Goal: Information Seeking & Learning: Find specific fact

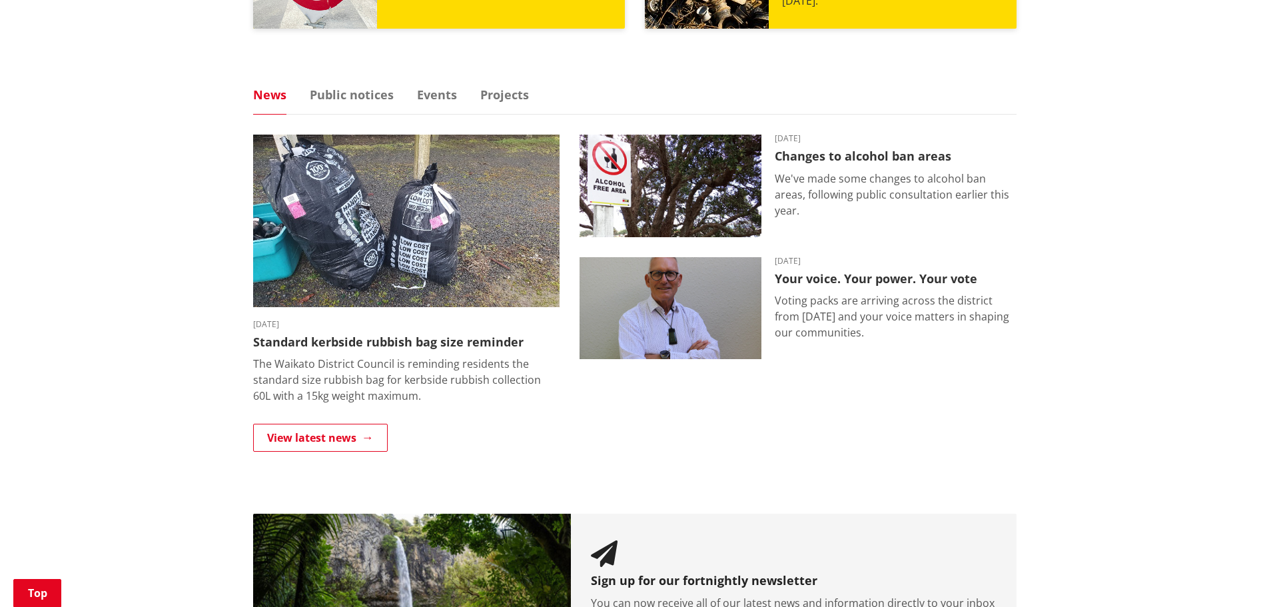
scroll to position [799, 0]
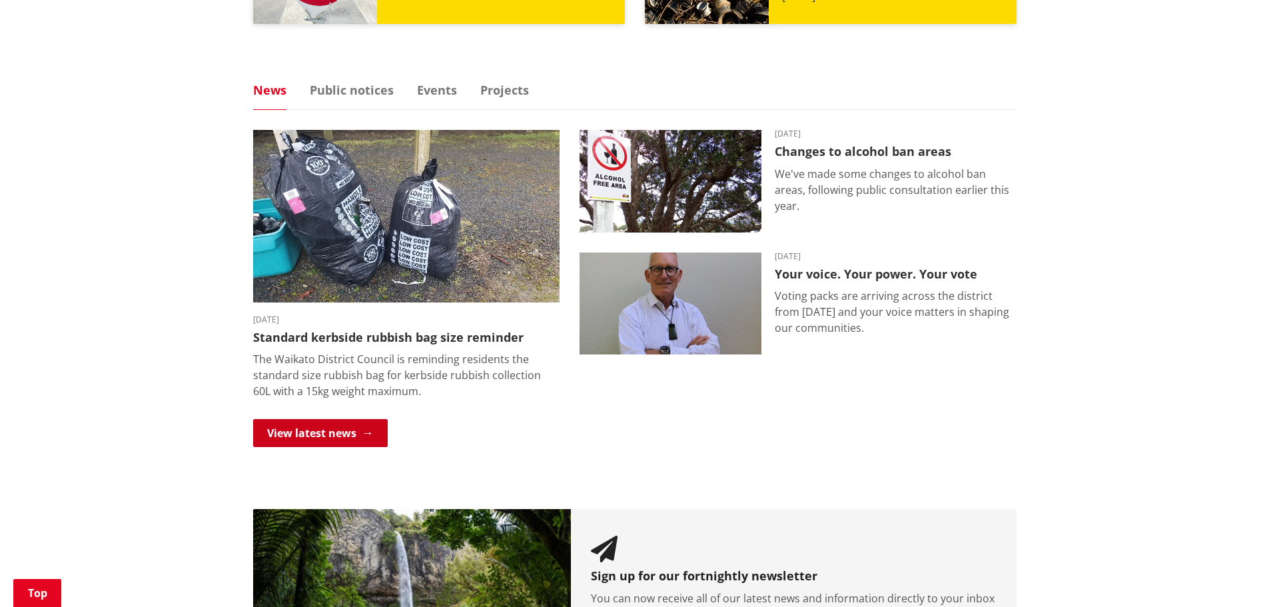
click at [303, 426] on link "View latest news" at bounding box center [320, 433] width 135 height 28
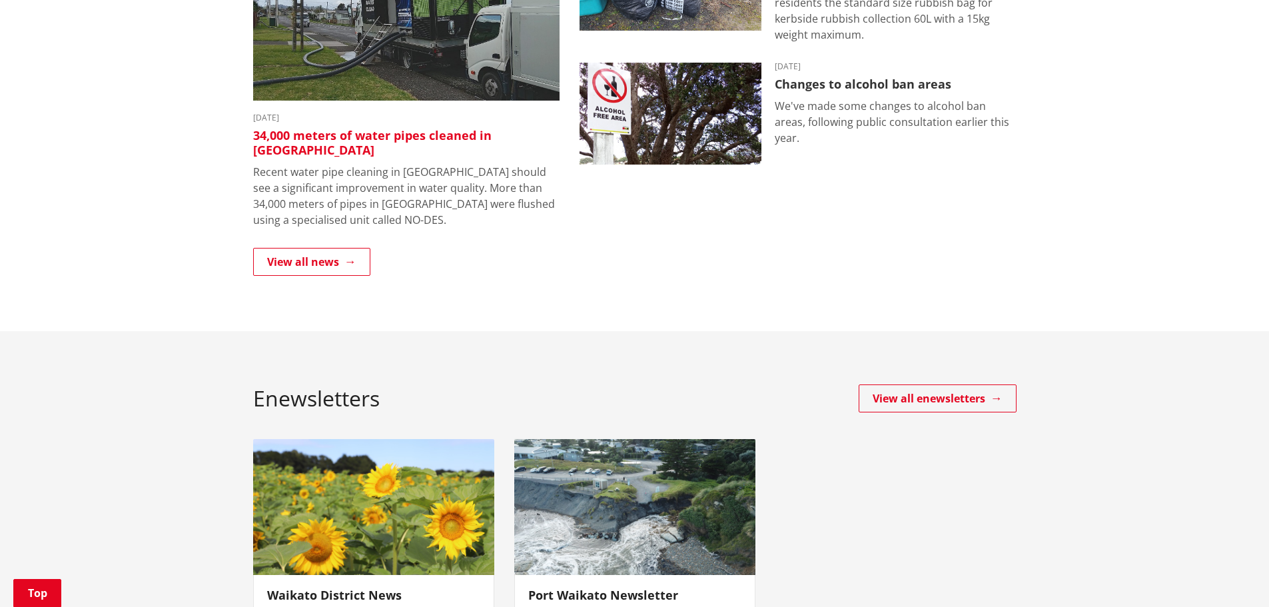
scroll to position [333, 0]
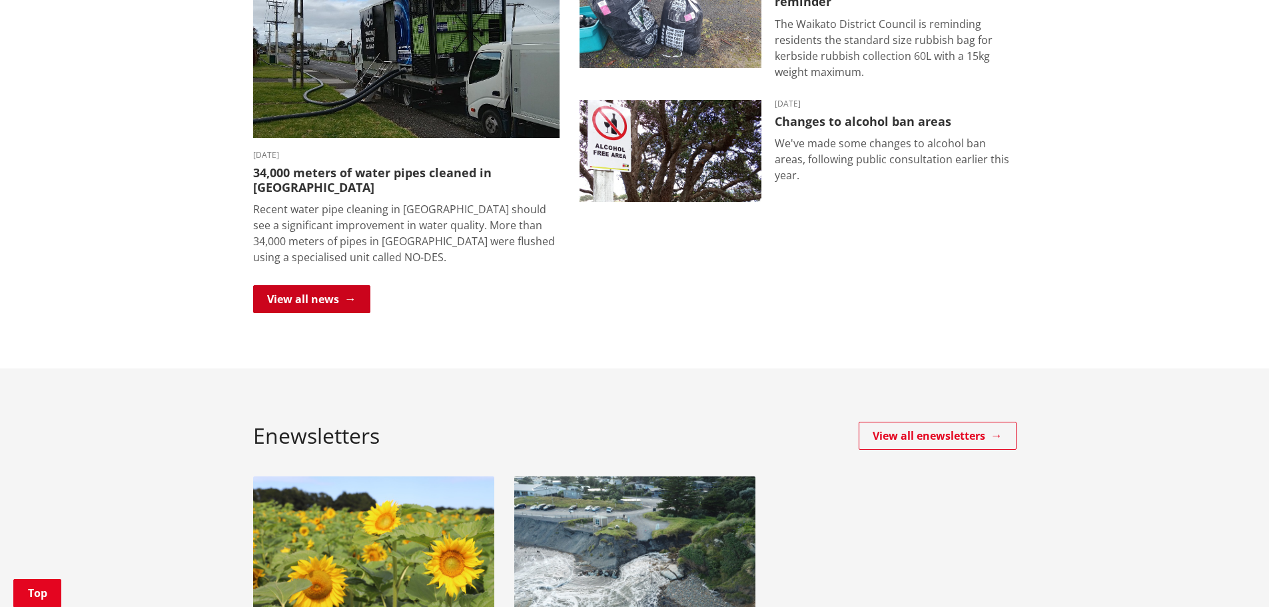
click at [310, 289] on link "View all news" at bounding box center [311, 299] width 117 height 28
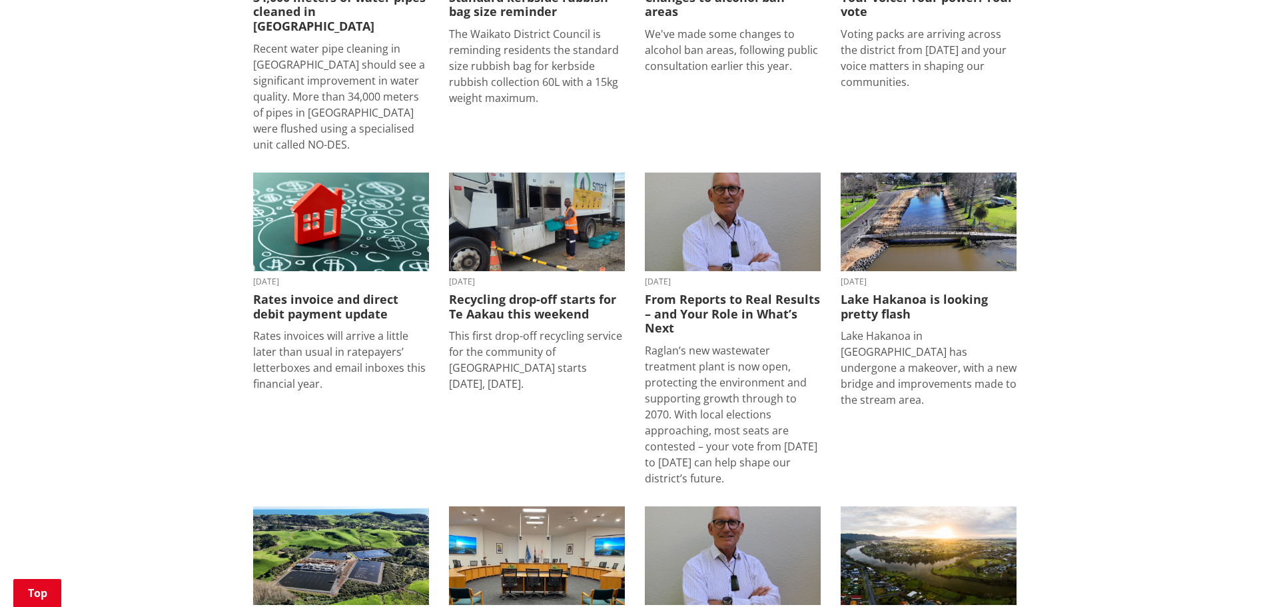
scroll to position [400, 0]
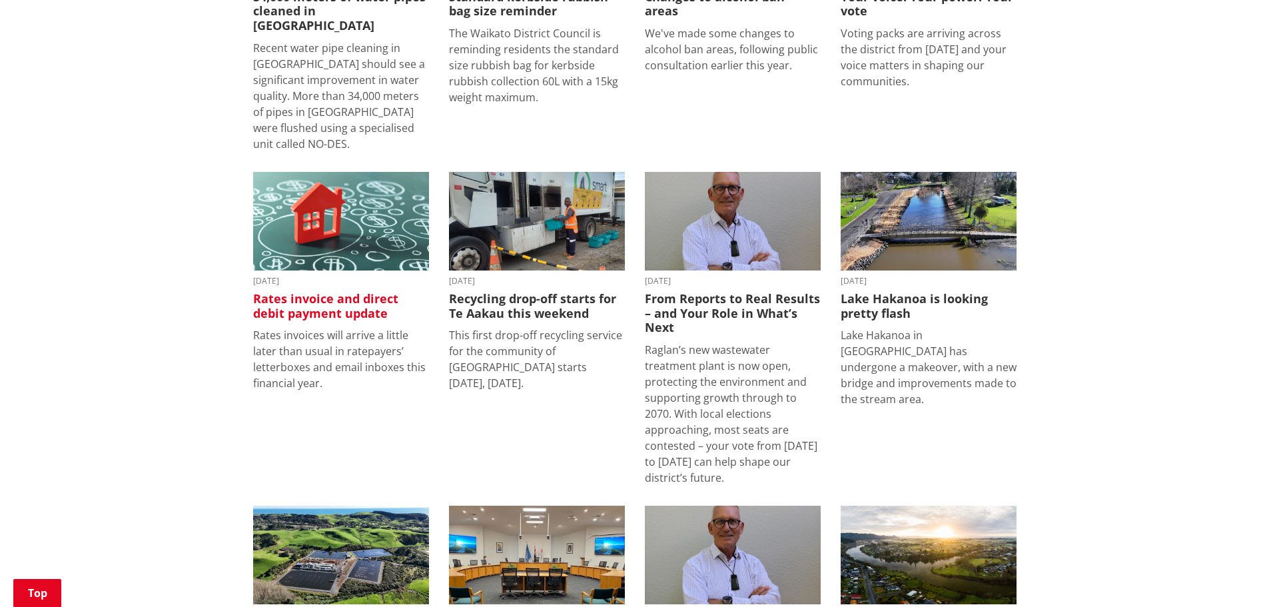
click at [350, 236] on img at bounding box center [341, 221] width 176 height 99
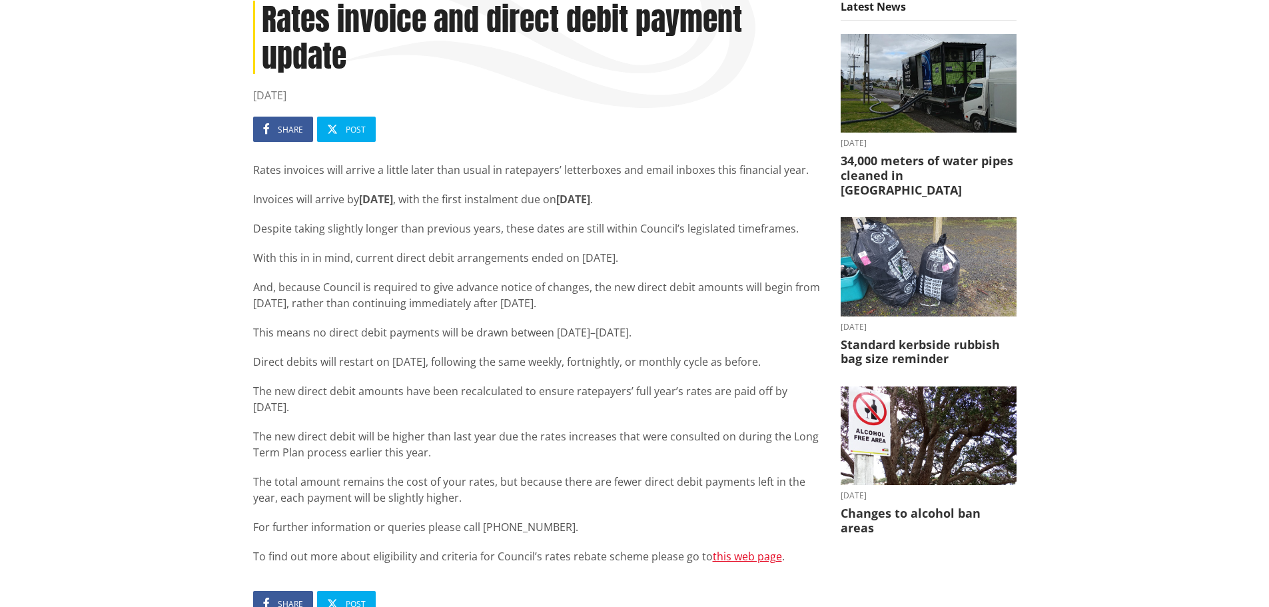
scroll to position [200, 0]
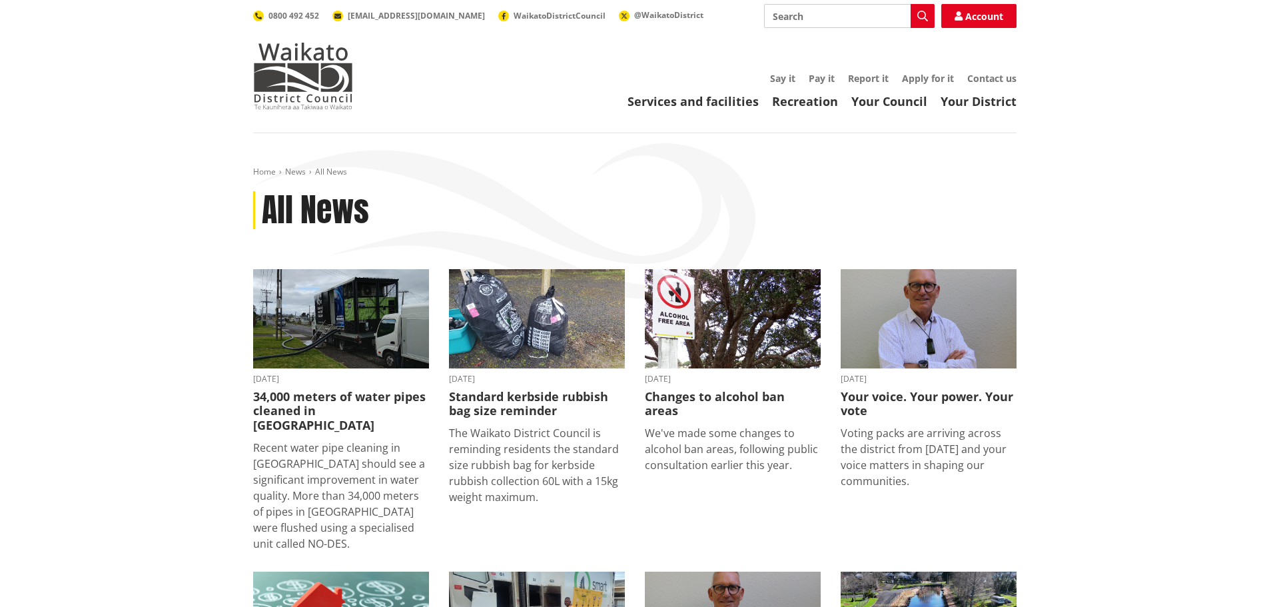
scroll to position [401, 0]
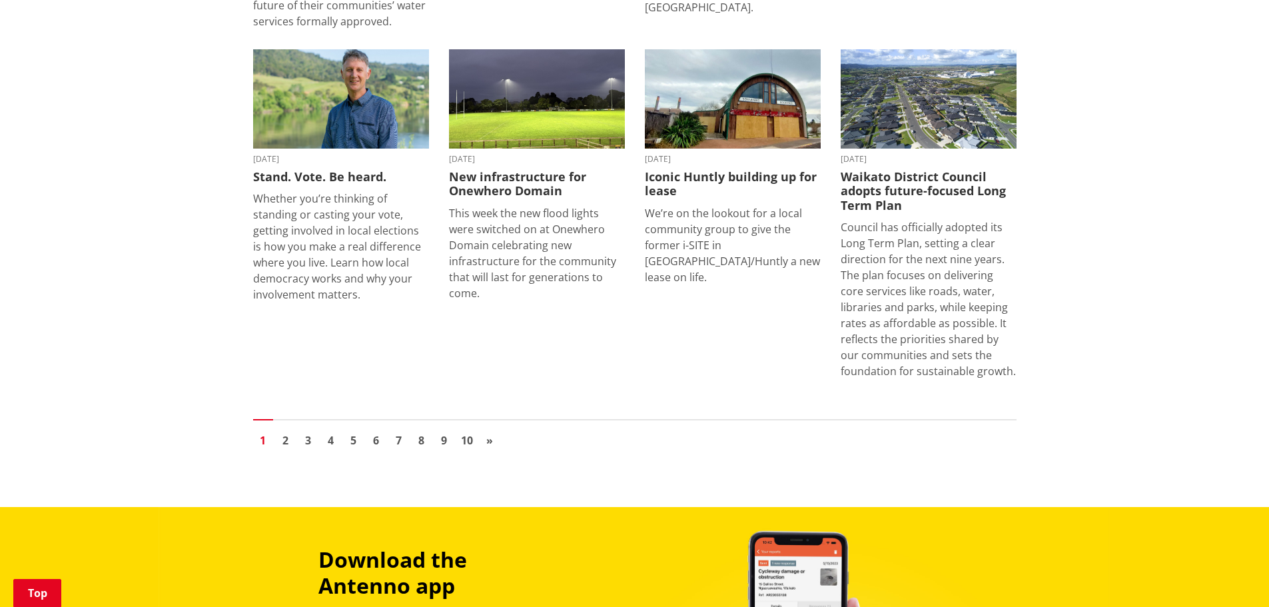
scroll to position [1800, 0]
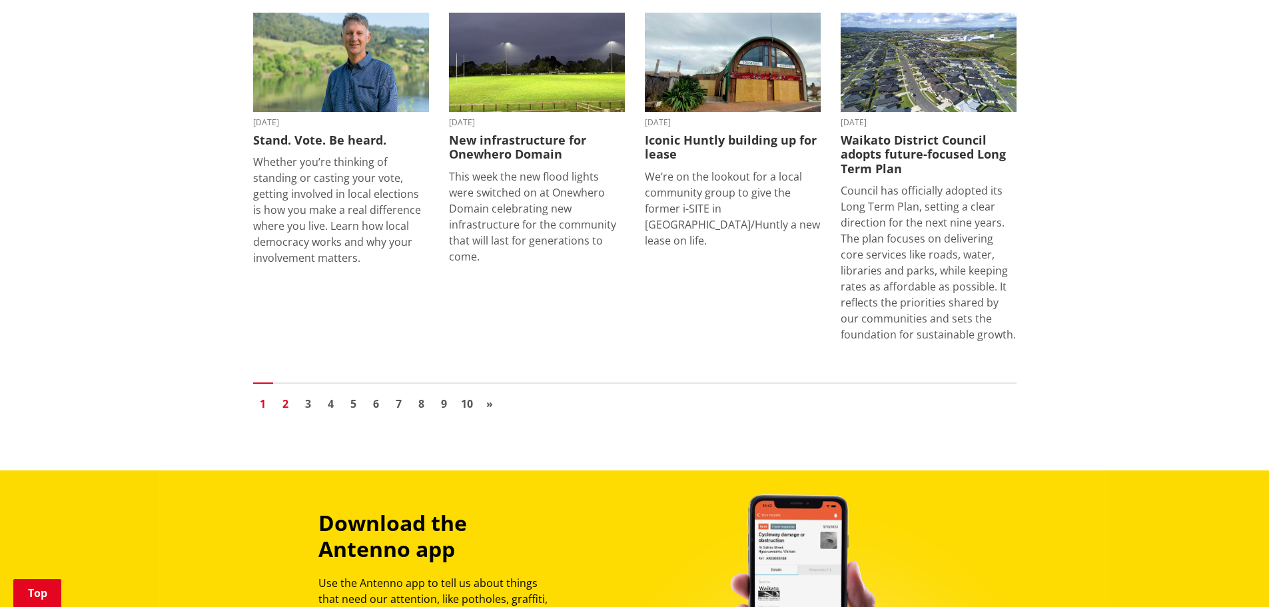
click at [290, 394] on link "2" at bounding box center [286, 404] width 20 height 20
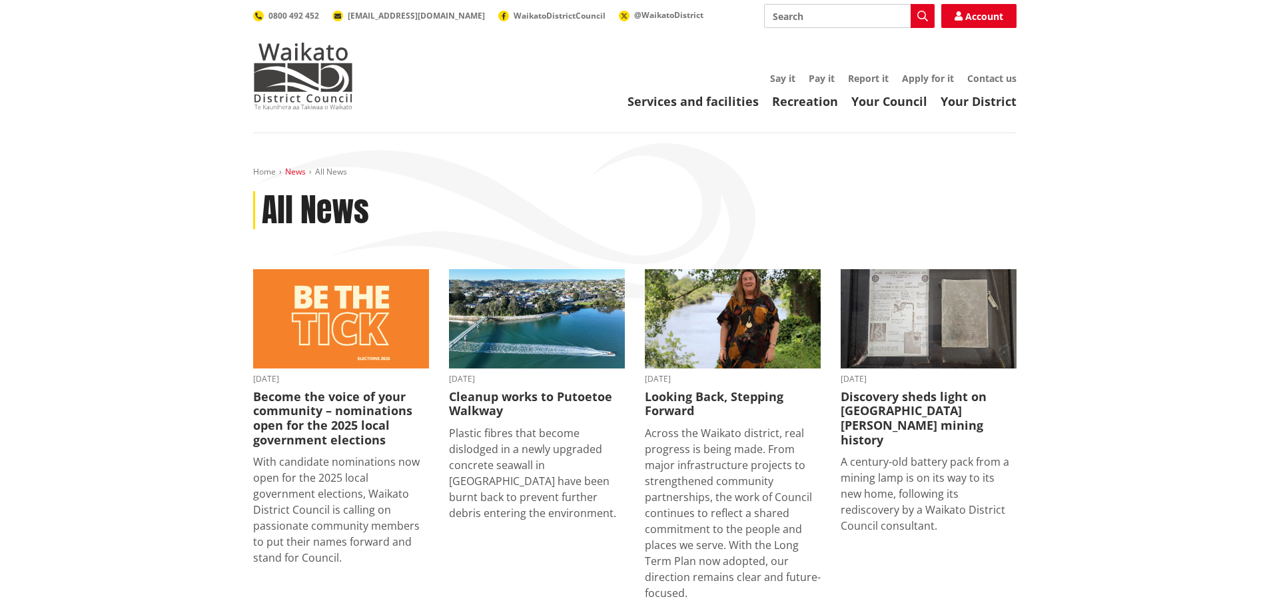
click at [292, 172] on link "News" at bounding box center [295, 171] width 21 height 11
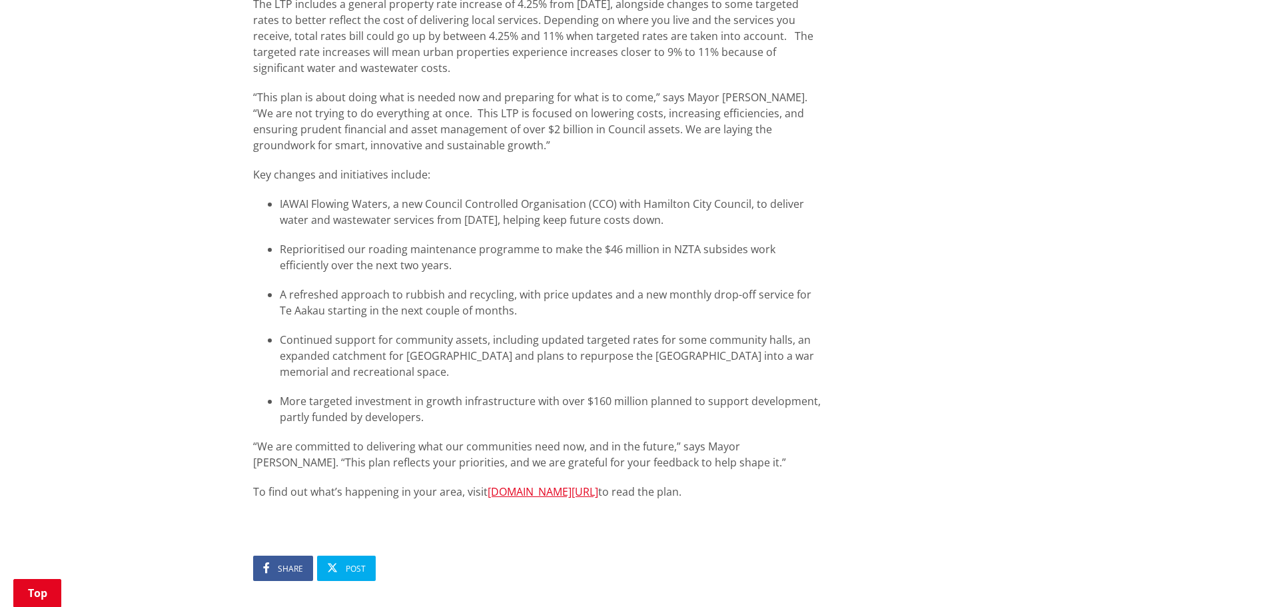
scroll to position [932, 0]
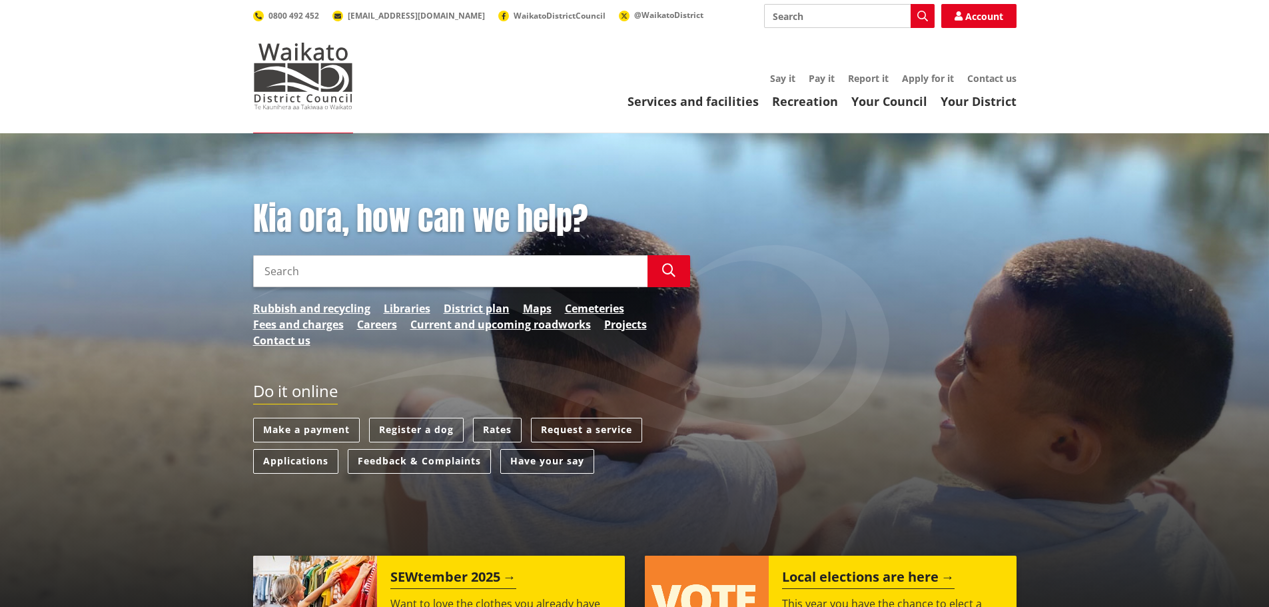
click at [492, 435] on link "Rates" at bounding box center [497, 430] width 49 height 25
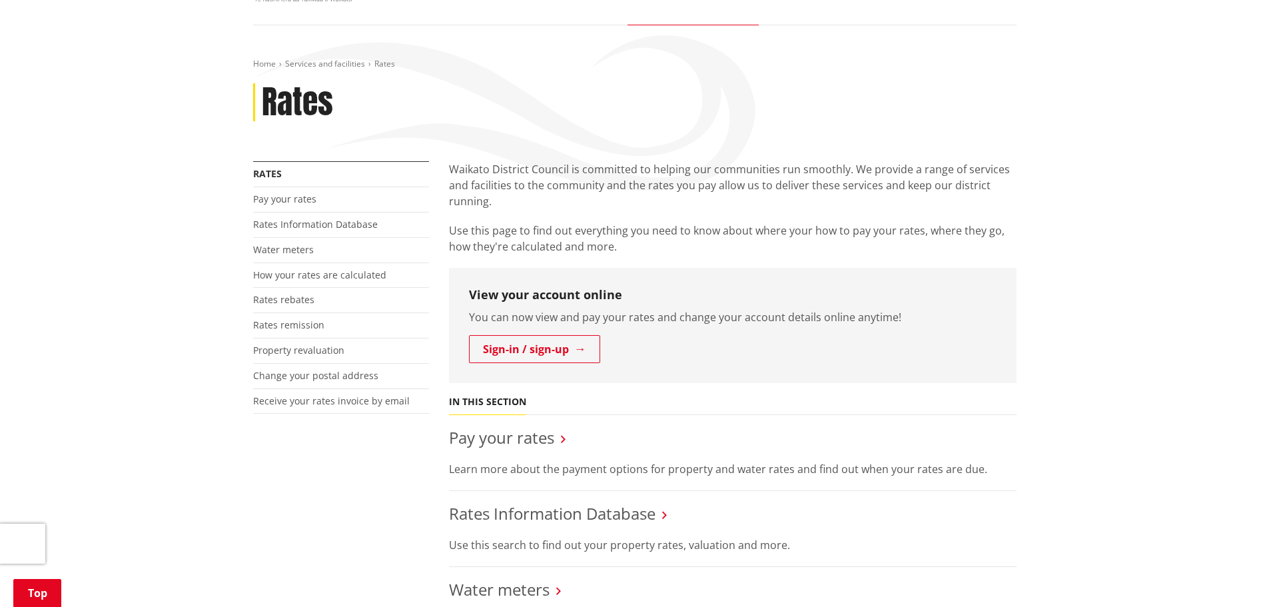
scroll to position [400, 0]
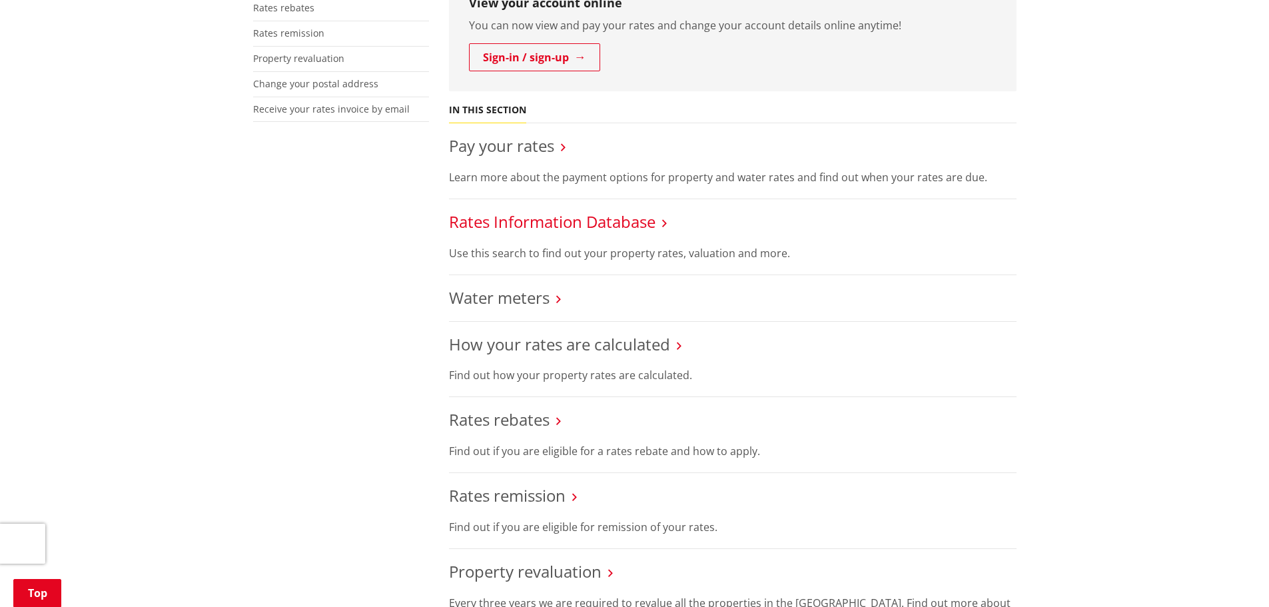
click at [566, 228] on link "Rates Information Database" at bounding box center [552, 221] width 206 height 22
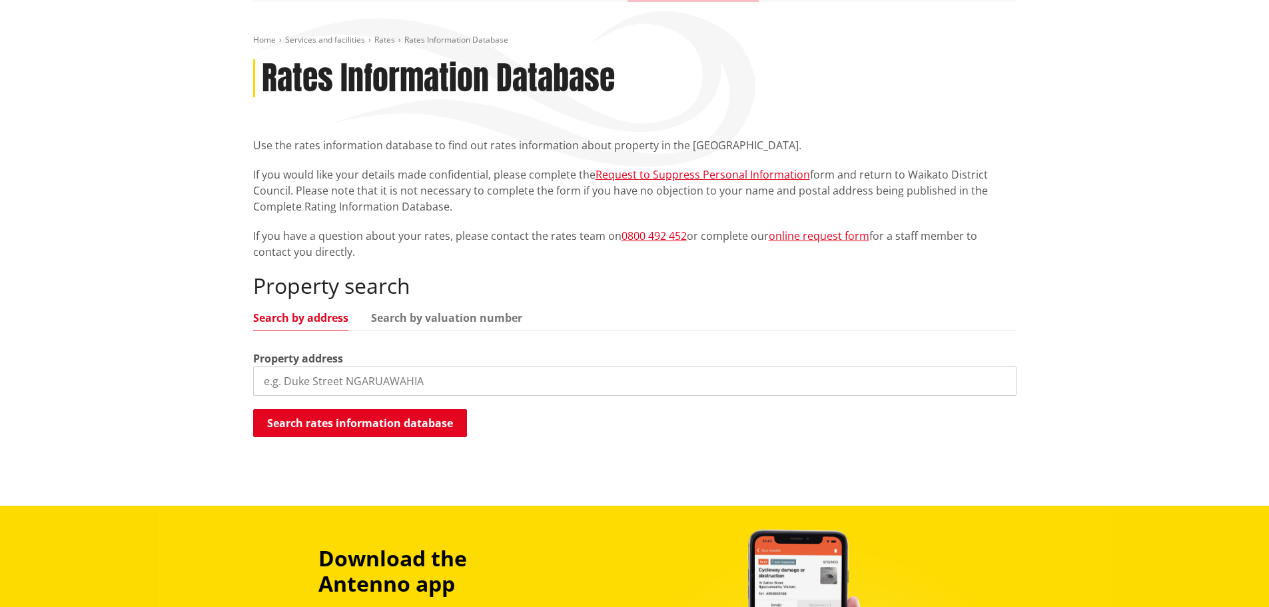
scroll to position [133, 0]
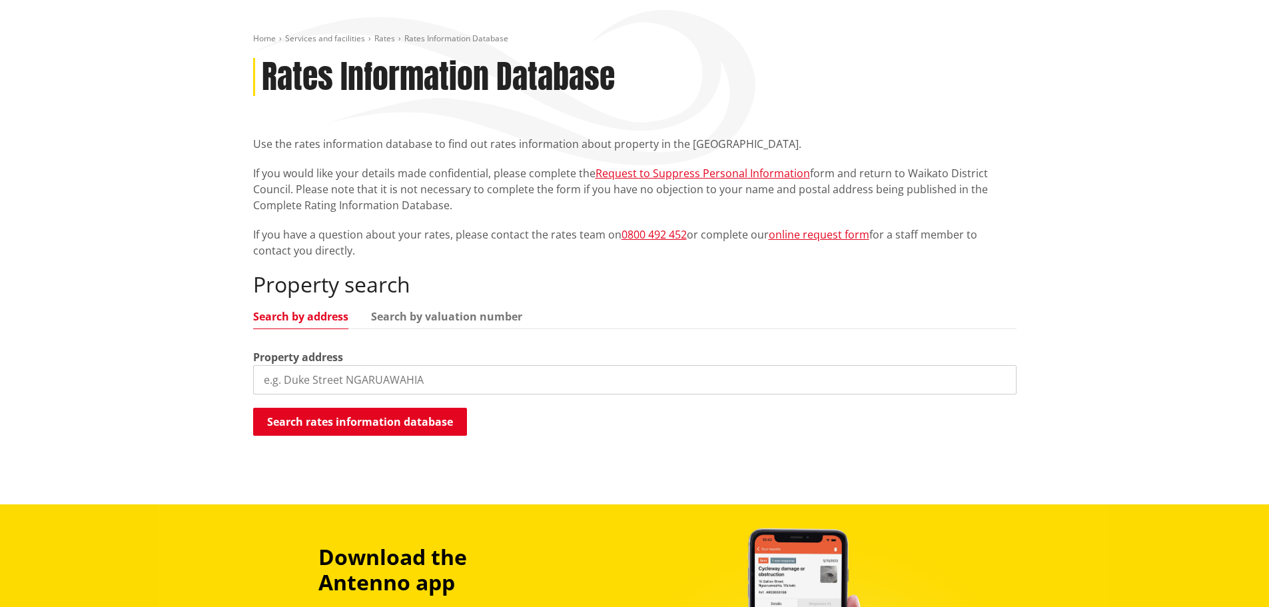
click at [547, 378] on input "search" at bounding box center [634, 379] width 763 height 29
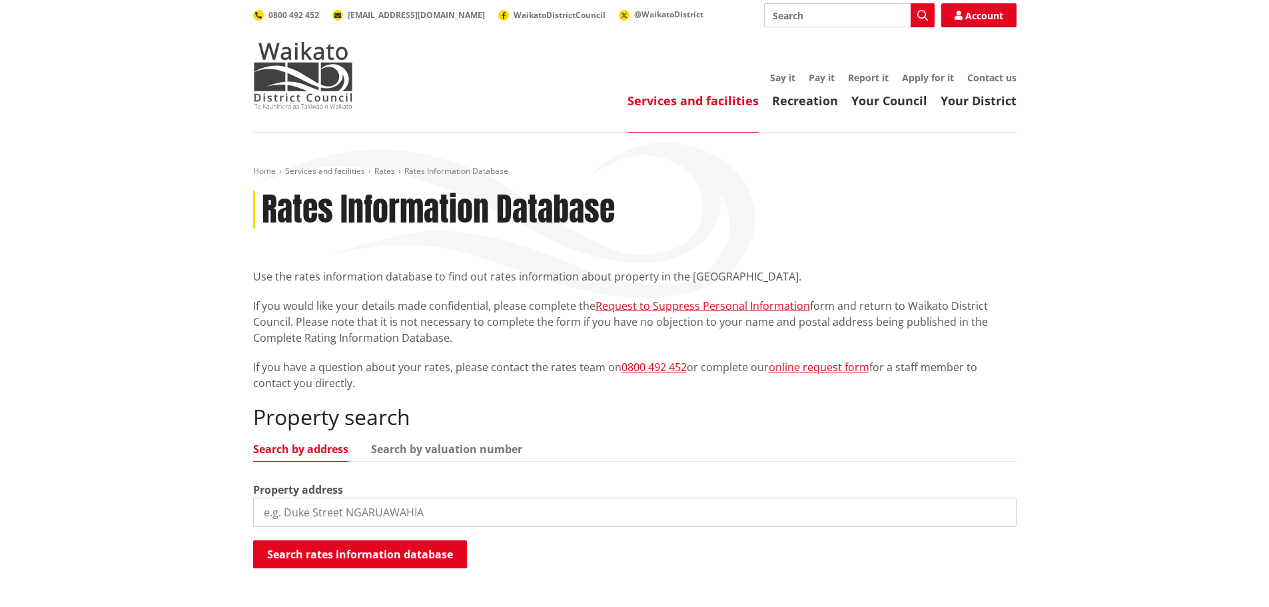
scroll to position [0, 0]
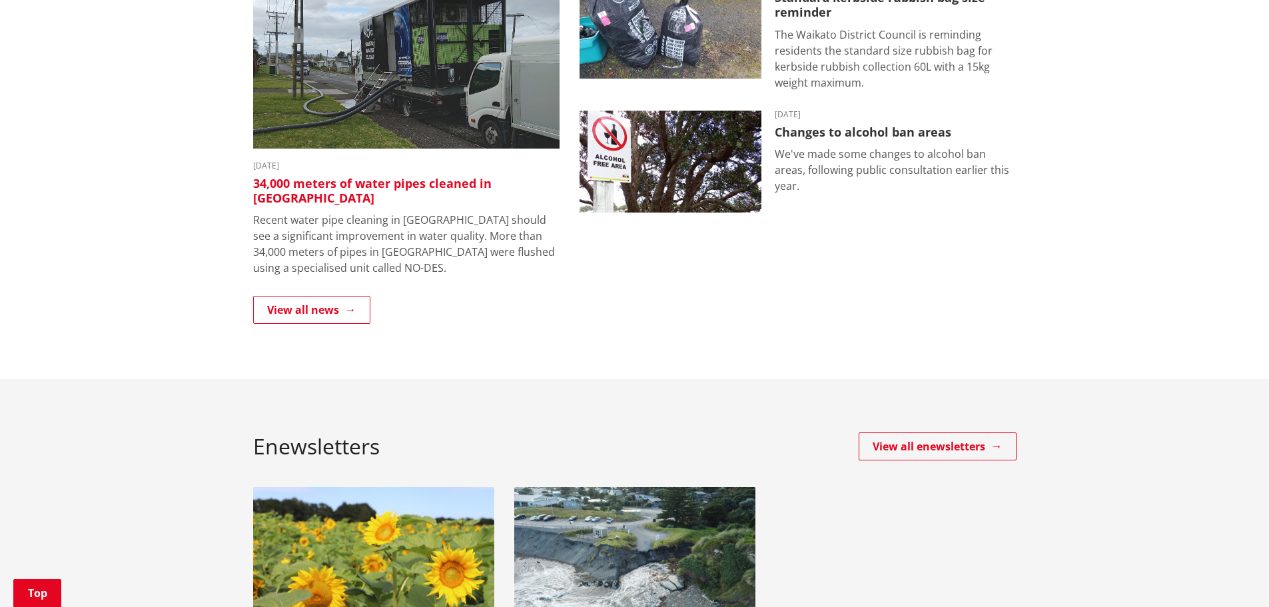
scroll to position [333, 0]
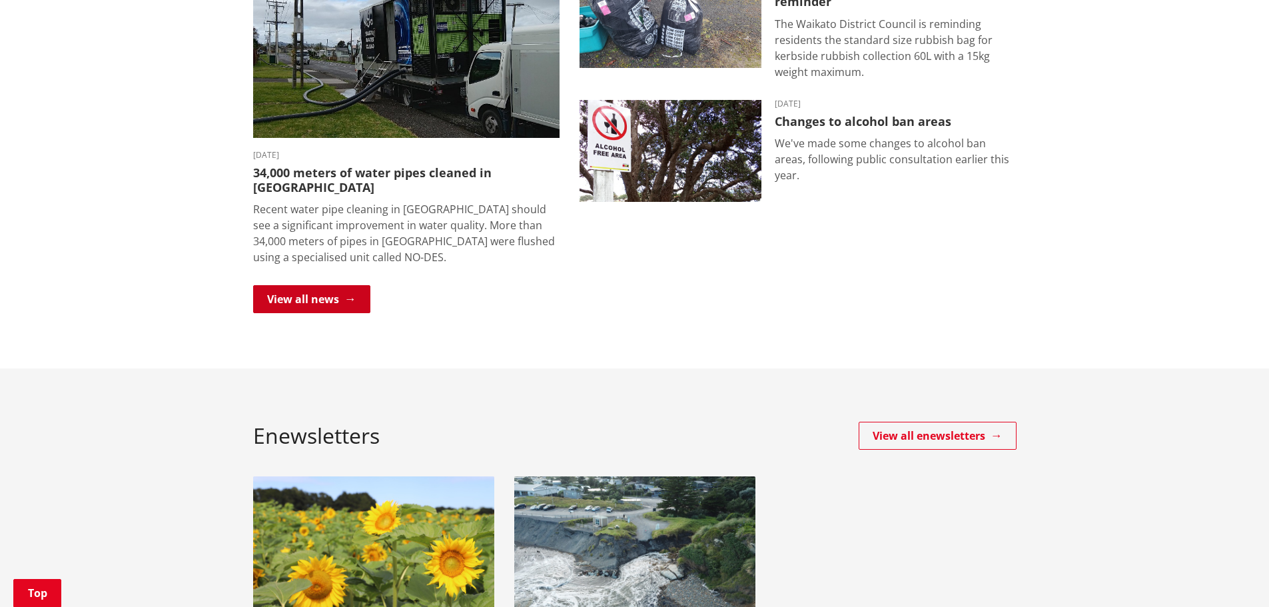
click at [339, 286] on link "View all news" at bounding box center [311, 299] width 117 height 28
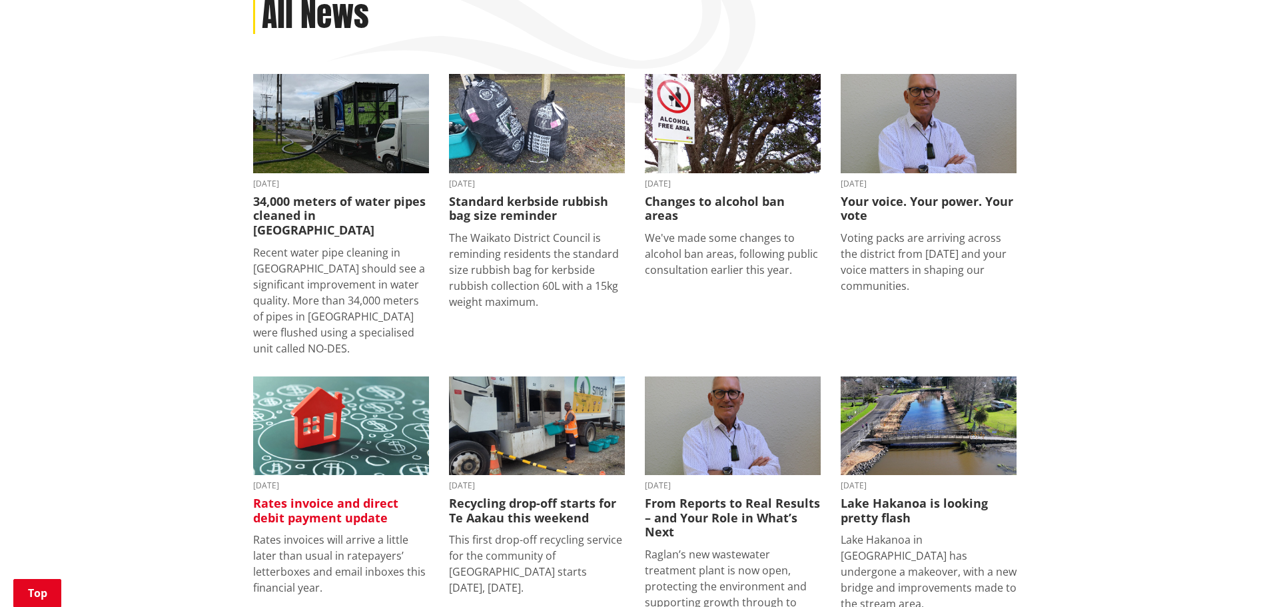
scroll to position [200, 0]
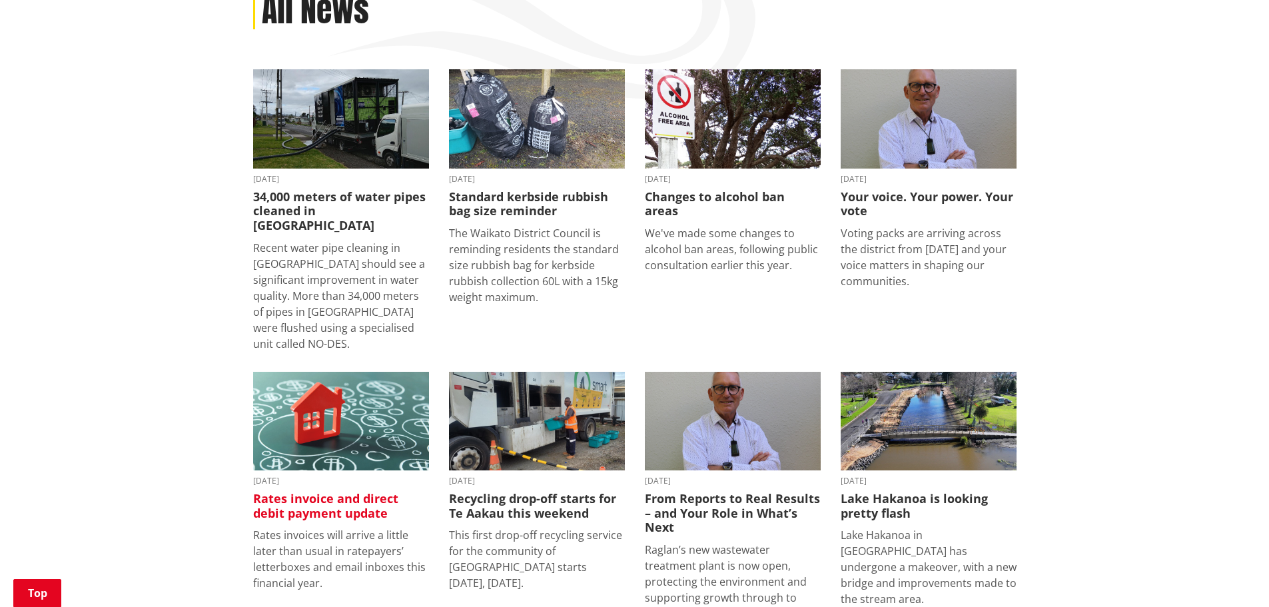
click at [316, 428] on img at bounding box center [341, 421] width 176 height 99
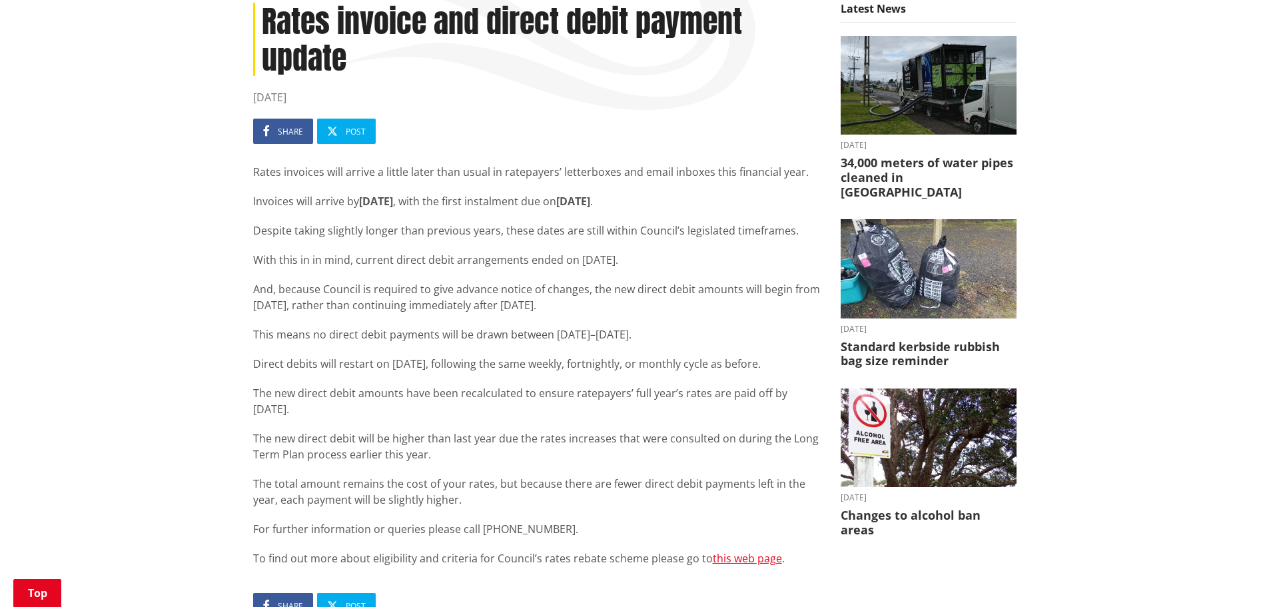
scroll to position [200, 0]
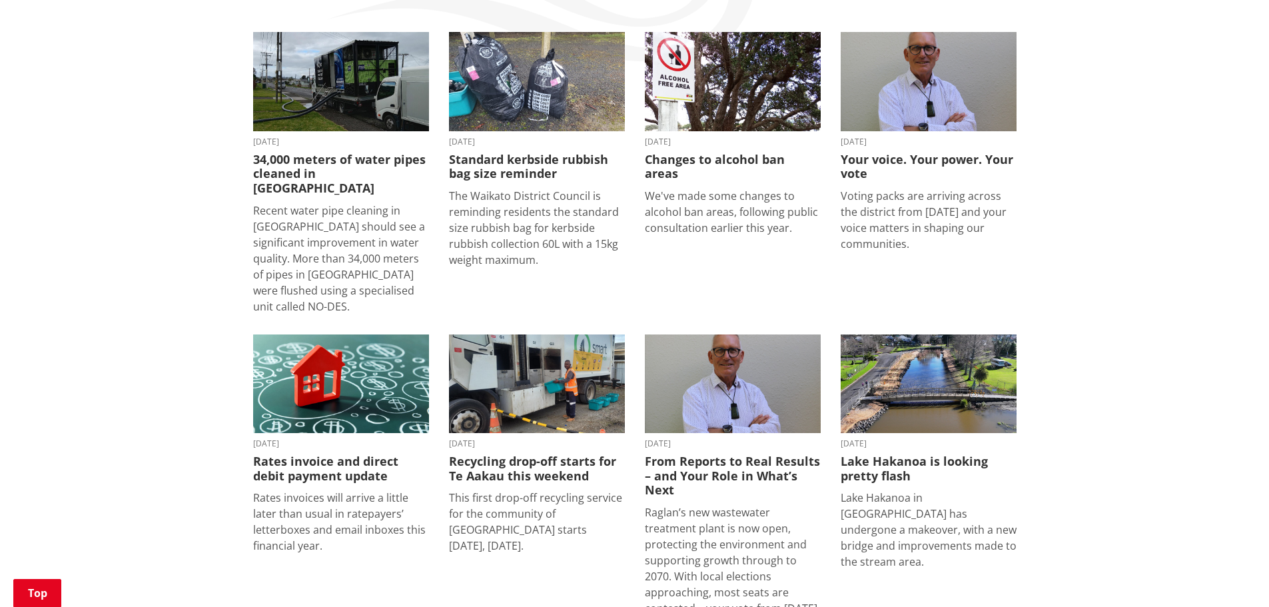
scroll to position [266, 0]
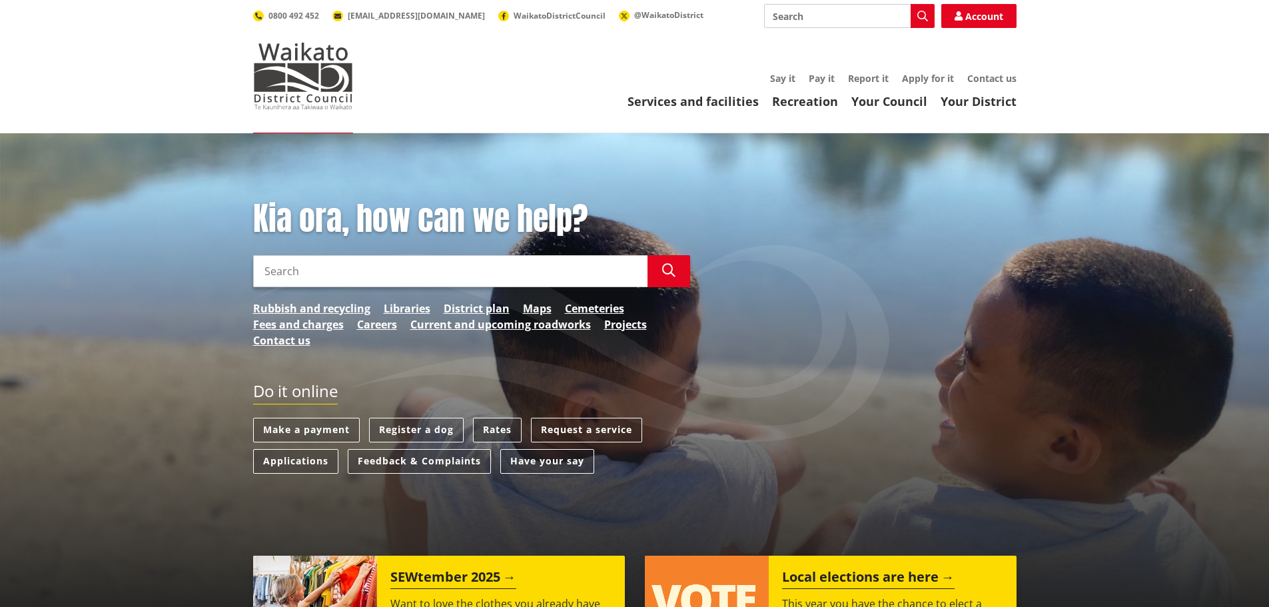
click at [498, 433] on link "Rates" at bounding box center [497, 430] width 49 height 25
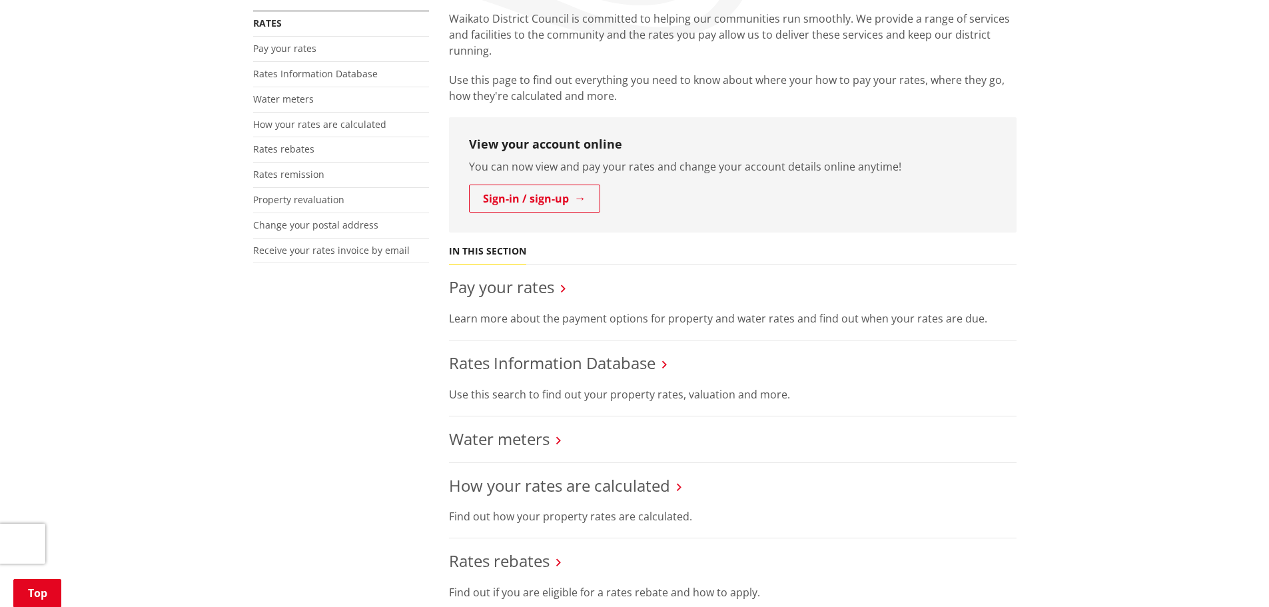
scroll to position [266, 0]
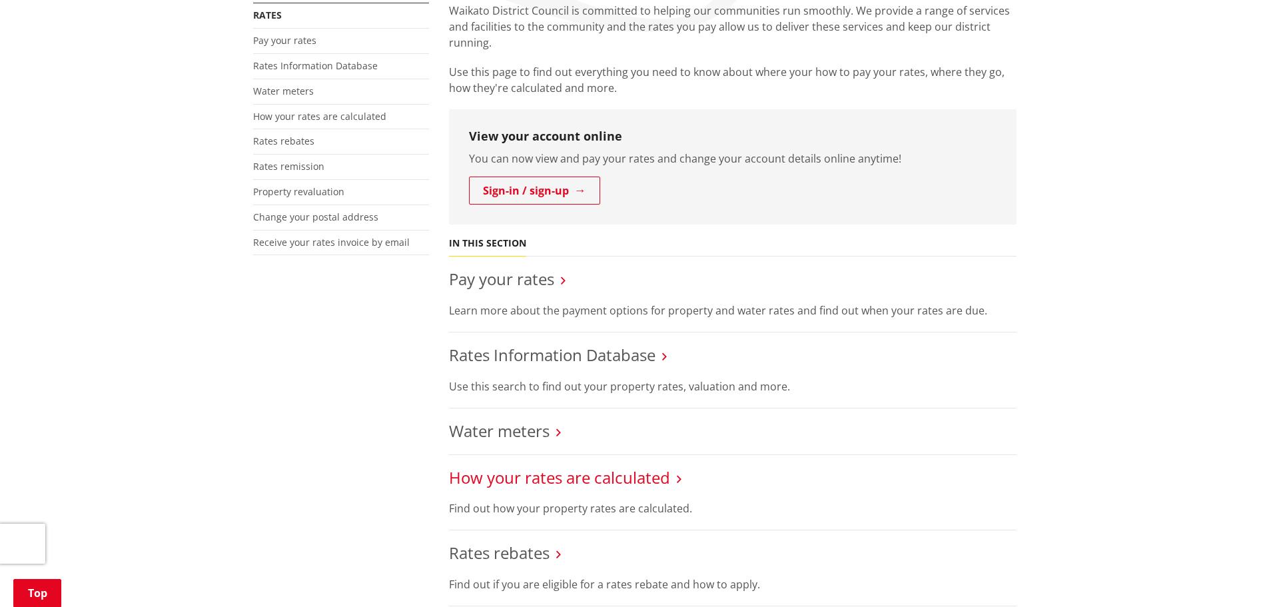
click at [525, 475] on link "How your rates are calculated" at bounding box center [559, 477] width 221 height 22
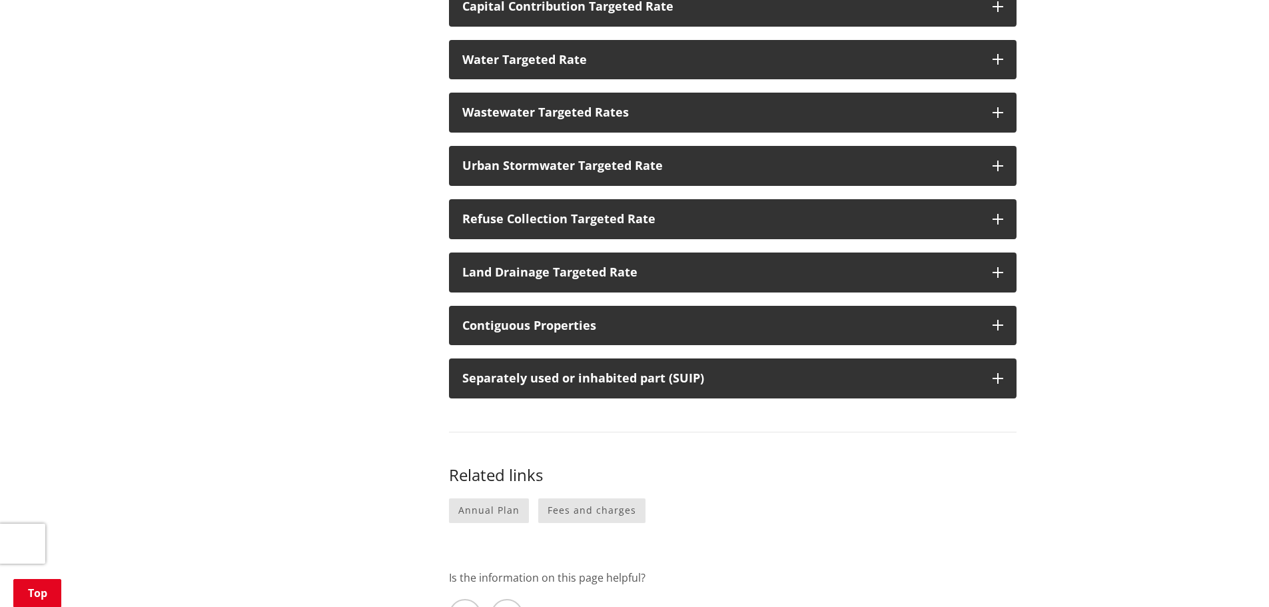
scroll to position [333, 0]
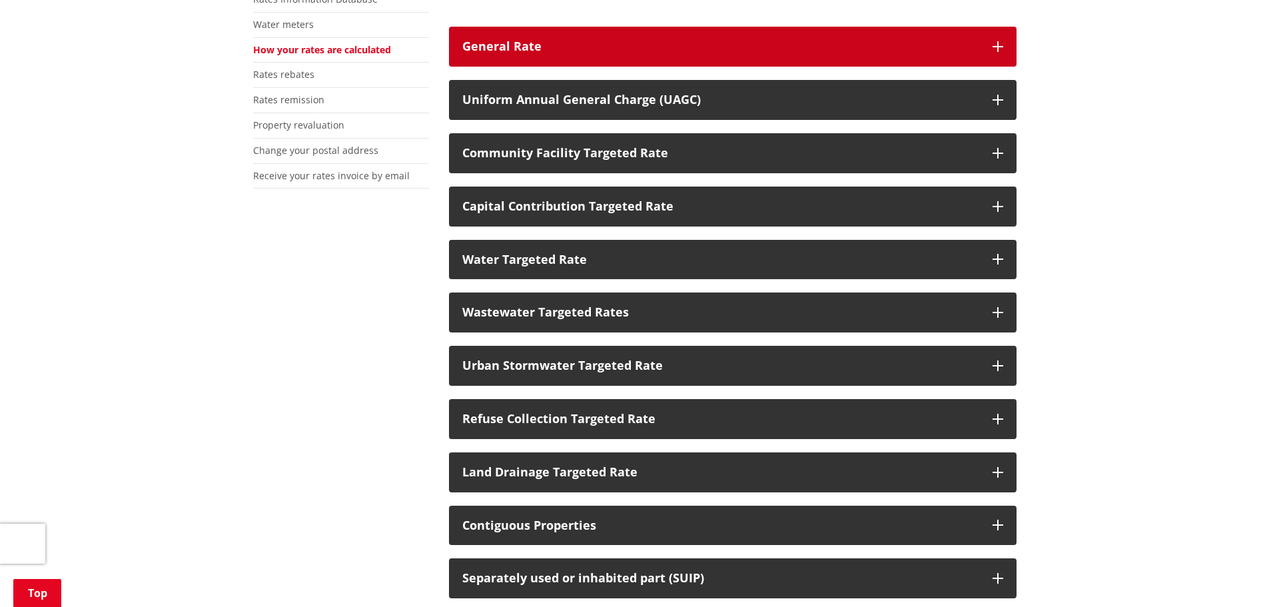
click at [725, 48] on div "General Rate" at bounding box center [720, 46] width 517 height 13
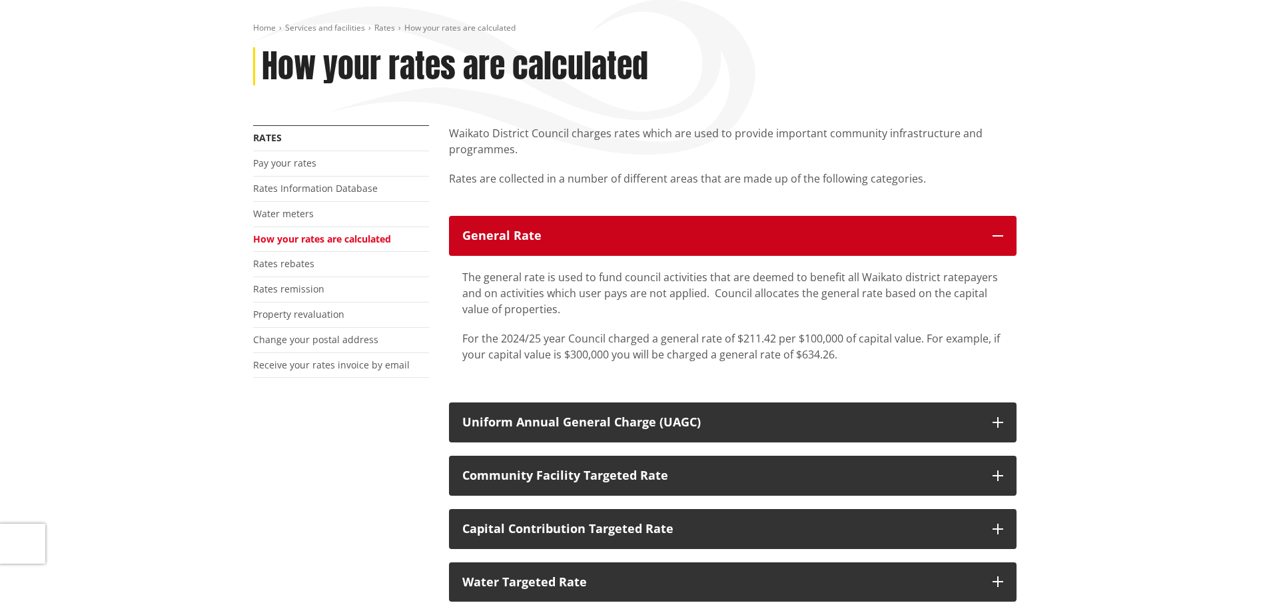
scroll to position [133, 0]
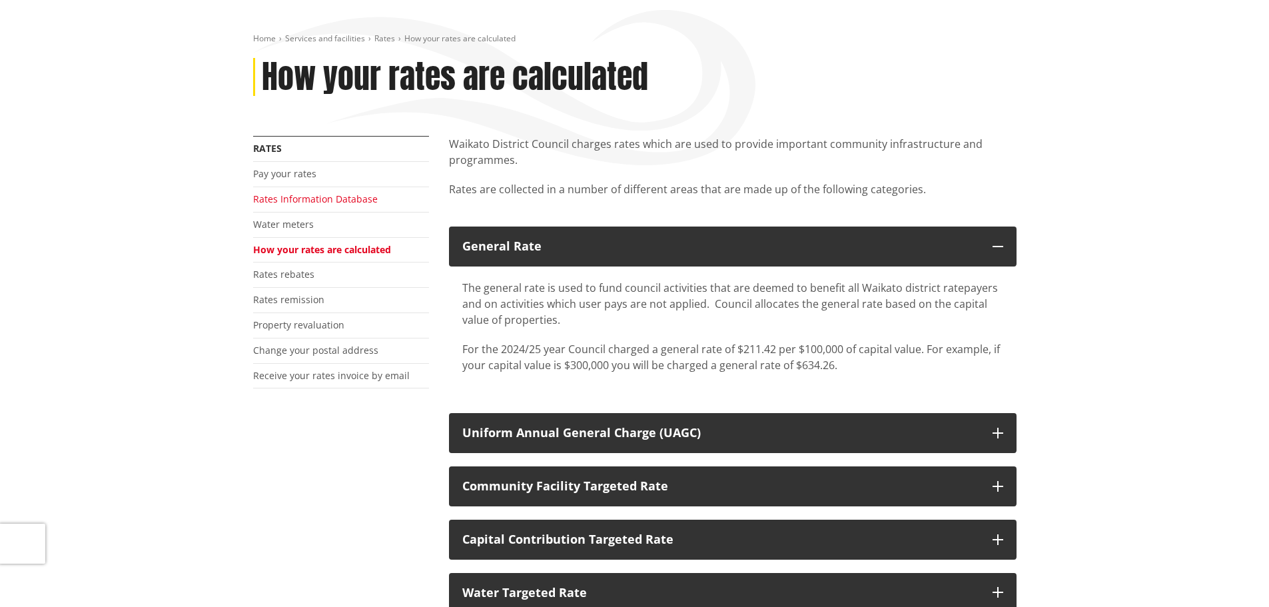
click at [332, 202] on link "Rates Information Database" at bounding box center [315, 198] width 125 height 13
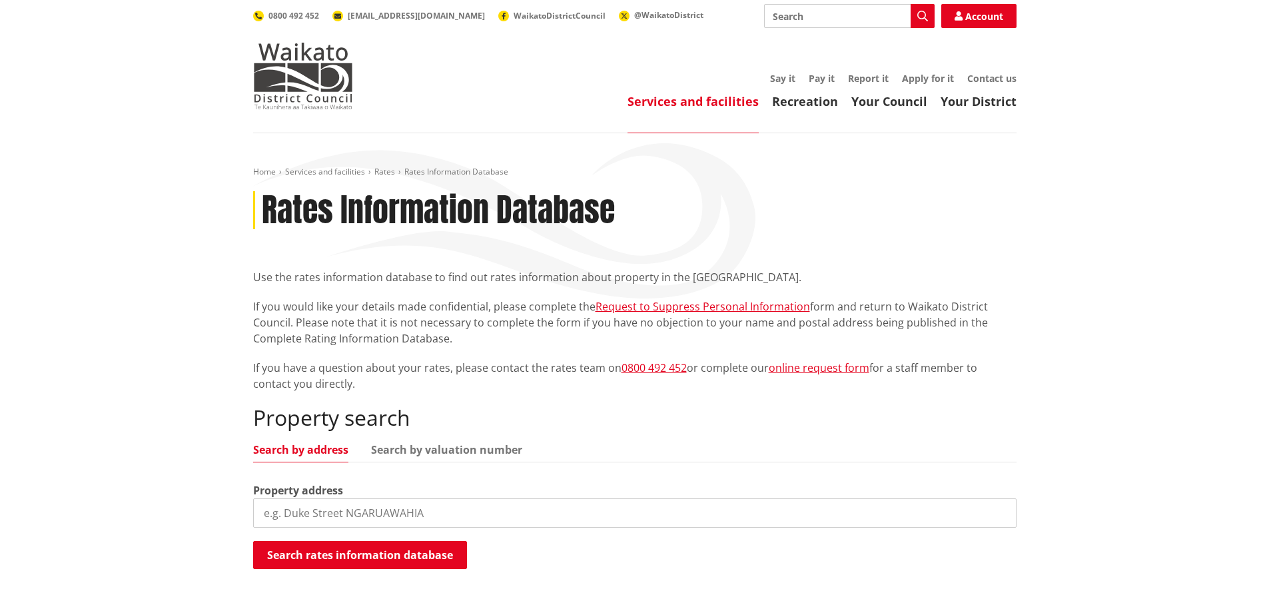
scroll to position [67, 0]
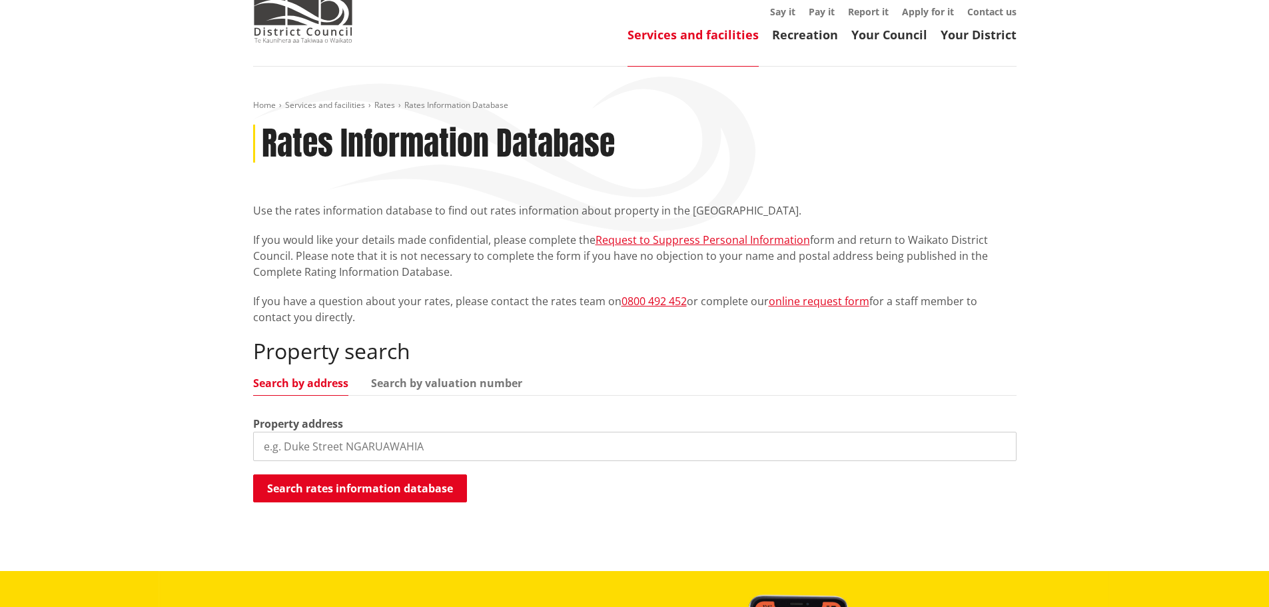
click at [500, 446] on input "search" at bounding box center [634, 446] width 763 height 29
type input "[STREET_ADDRESS]"
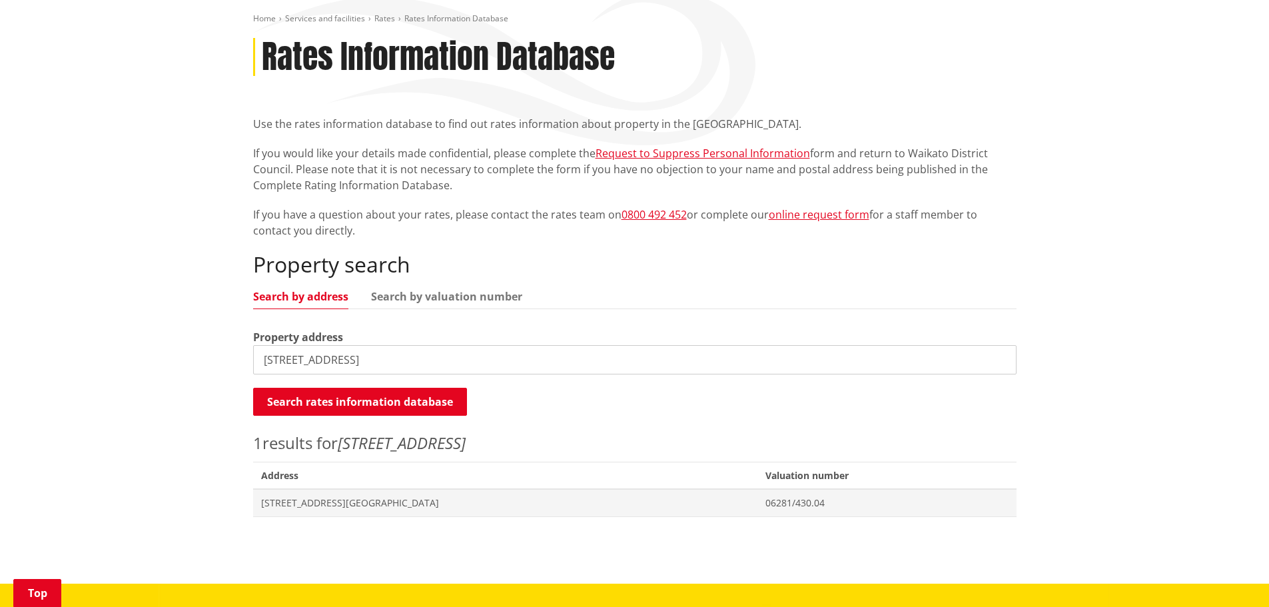
scroll to position [333, 0]
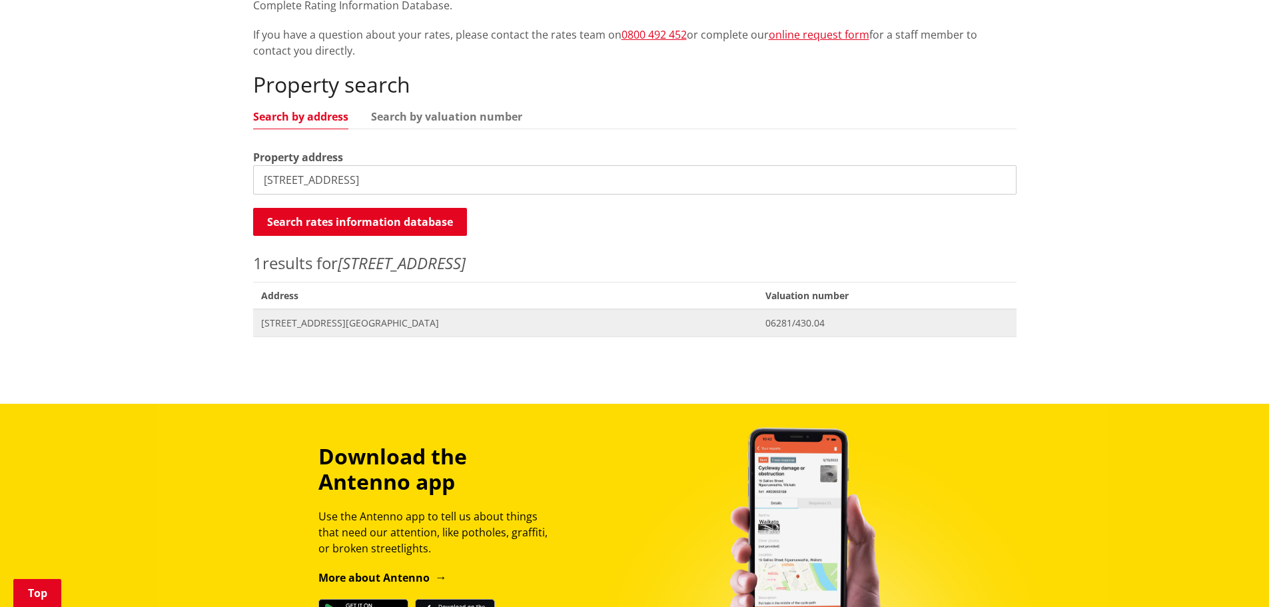
click at [380, 330] on span "Address 55C Waingaro Road NGARUAWAHIA" at bounding box center [505, 322] width 505 height 27
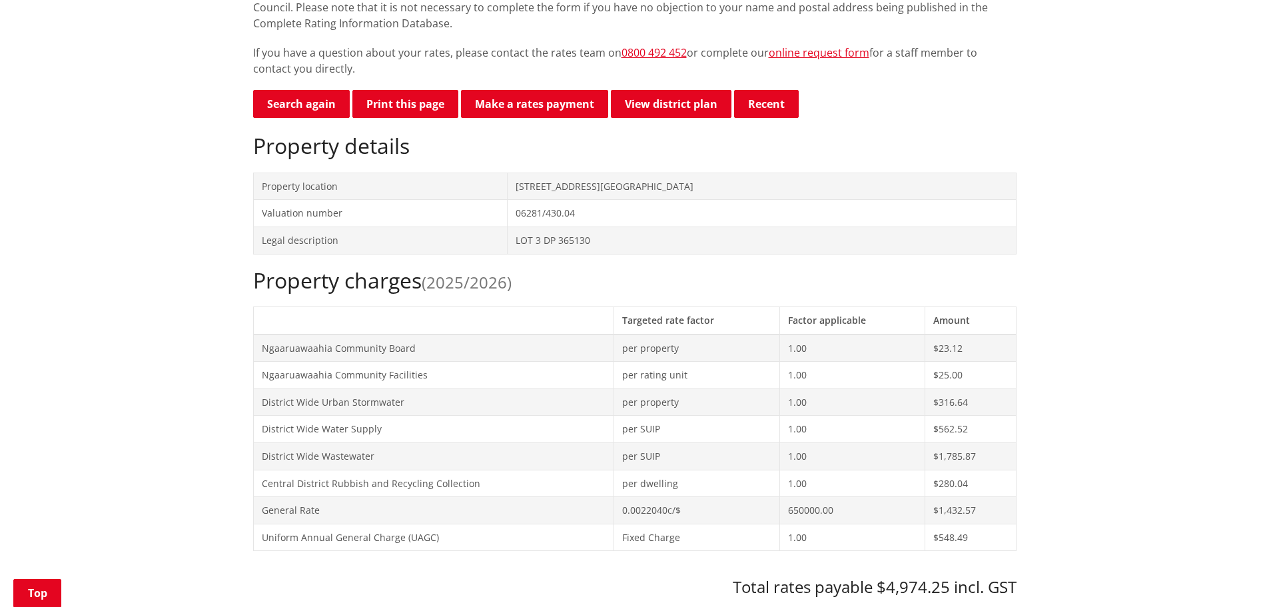
scroll to position [333, 0]
